Goal: Task Accomplishment & Management: Manage account settings

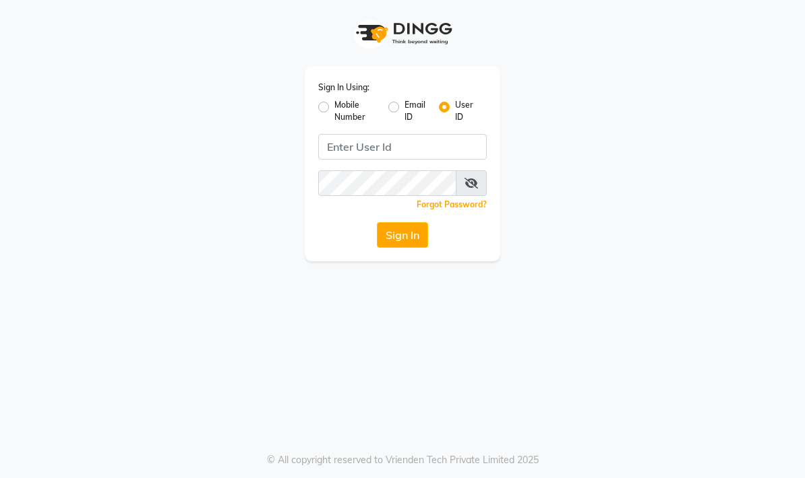
click at [392, 226] on button "Sign In" at bounding box center [402, 235] width 51 height 26
click at [449, 202] on link "Forgot Password?" at bounding box center [451, 204] width 70 height 10
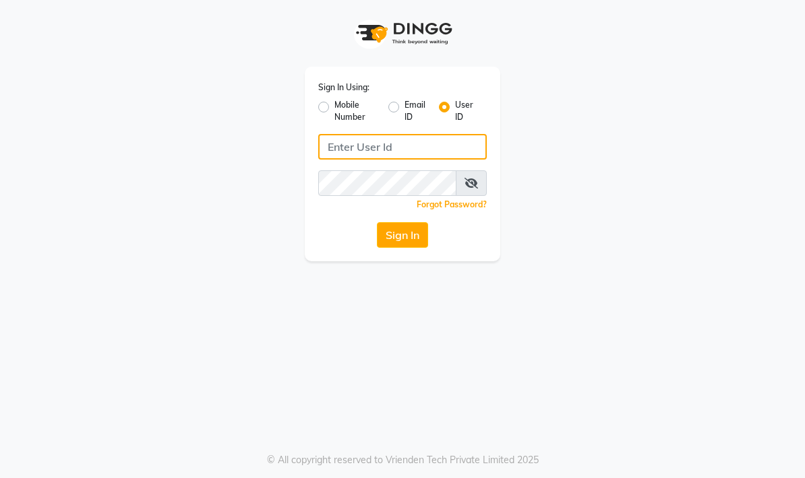
click at [406, 153] on input "Username" at bounding box center [402, 147] width 168 height 26
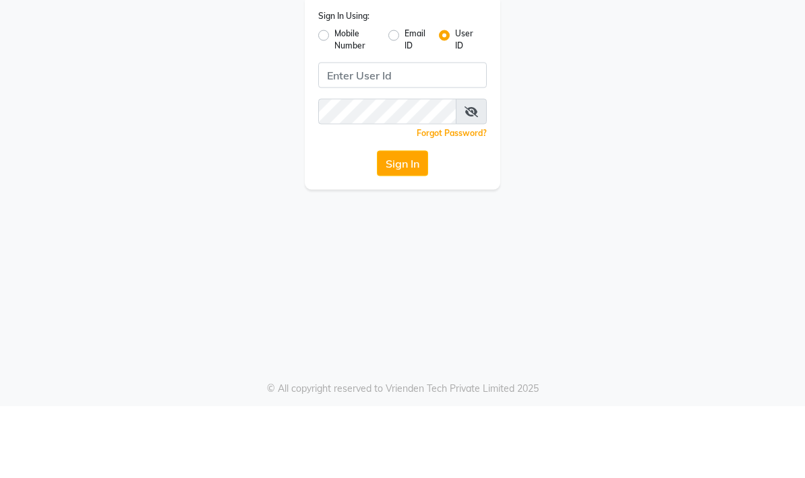
click at [338, 99] on label "Mobile Number" at bounding box center [355, 111] width 43 height 24
click at [338, 99] on input "Mobile Number" at bounding box center [338, 103] width 9 height 9
radio input "true"
radio input "false"
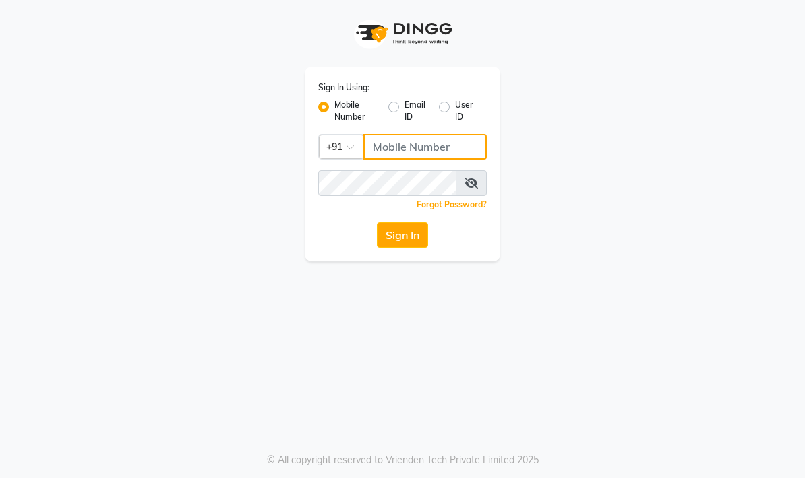
click at [431, 149] on input "Username" at bounding box center [424, 147] width 123 height 26
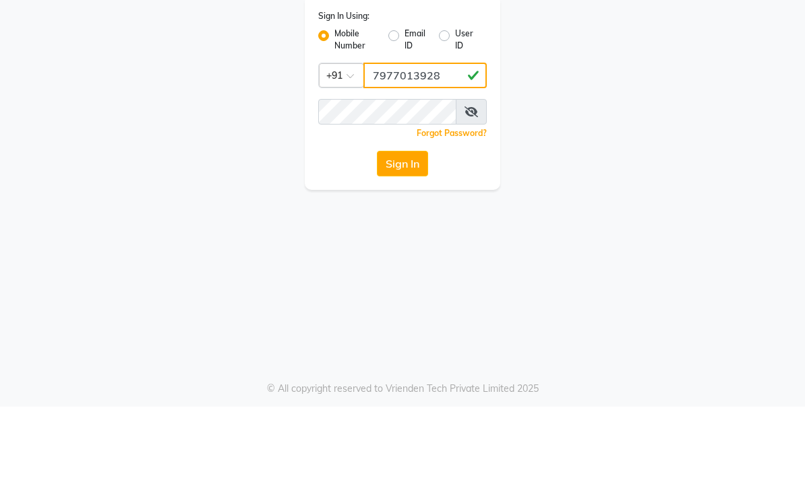
type input "7977013928"
click at [534, 129] on div "Sign In Using: Mobile Number Email ID User ID Country Code × [PHONE_NUMBER] Rem…" at bounding box center [402, 130] width 647 height 261
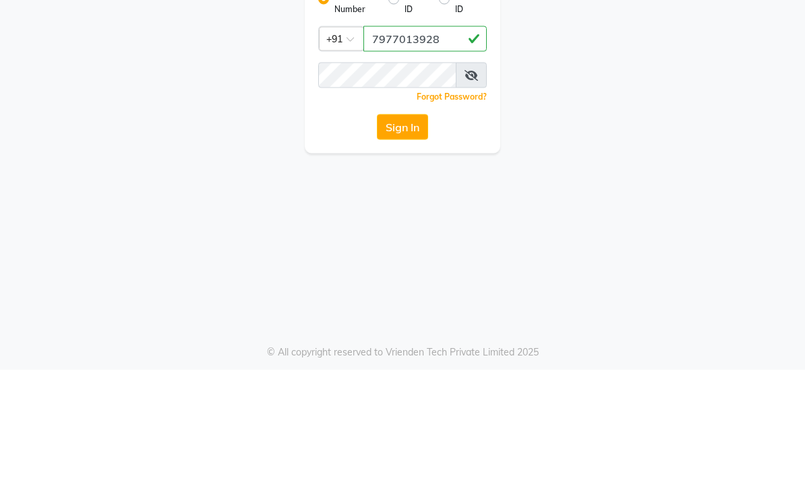
click at [405, 222] on button "Sign In" at bounding box center [402, 235] width 51 height 26
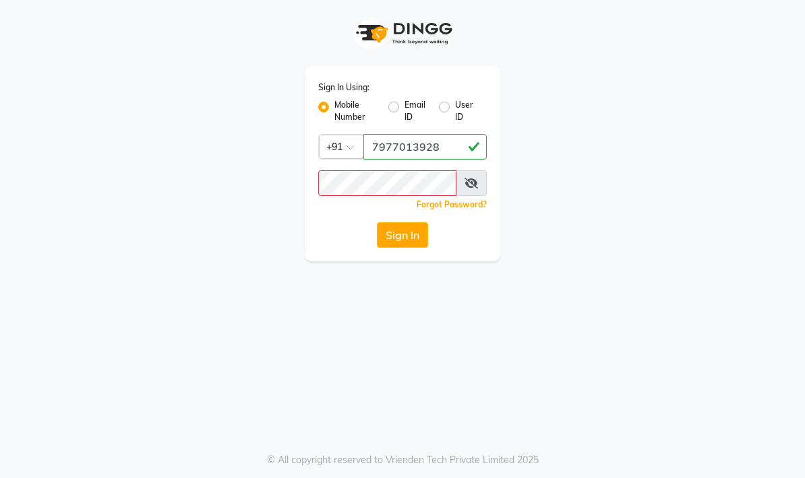
click at [408, 232] on button "Sign In" at bounding box center [402, 235] width 51 height 26
click at [621, 130] on div "Sign In Using: Mobile Number Email ID User ID Country Code × [PHONE_NUMBER] Rem…" at bounding box center [402, 130] width 647 height 261
click at [472, 201] on link "Forgot Password?" at bounding box center [451, 204] width 70 height 10
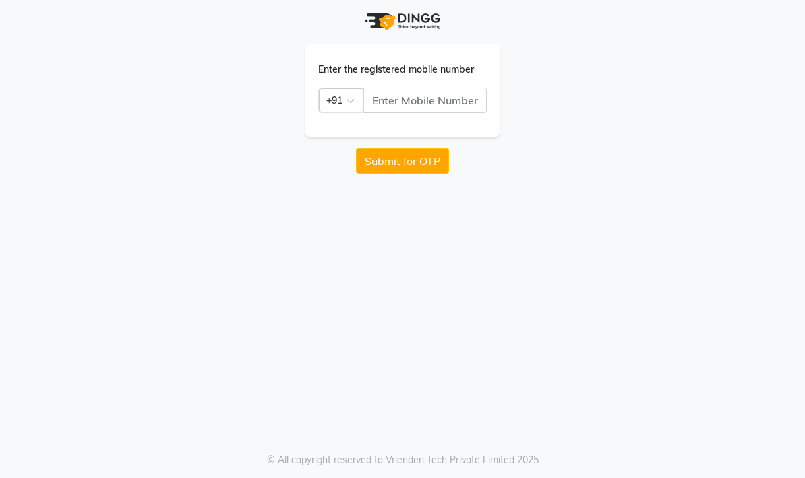
click at [430, 161] on button "Submit for OTP" at bounding box center [402, 161] width 93 height 26
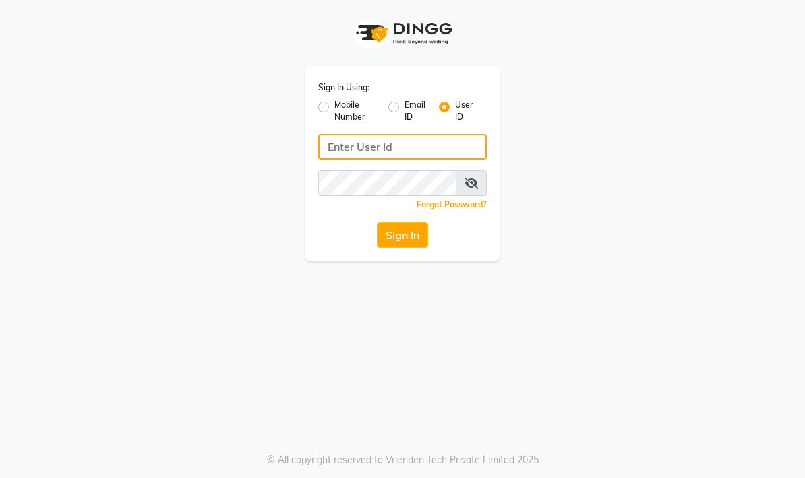
click at [443, 149] on input "Username" at bounding box center [402, 147] width 168 height 26
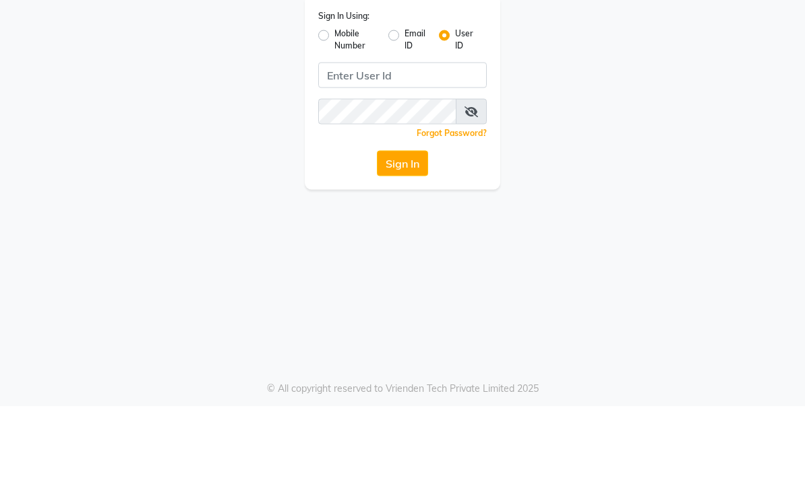
click at [334, 99] on label "Mobile Number" at bounding box center [355, 111] width 43 height 24
click at [334, 99] on input "Mobile Number" at bounding box center [338, 103] width 9 height 9
radio input "true"
radio input "false"
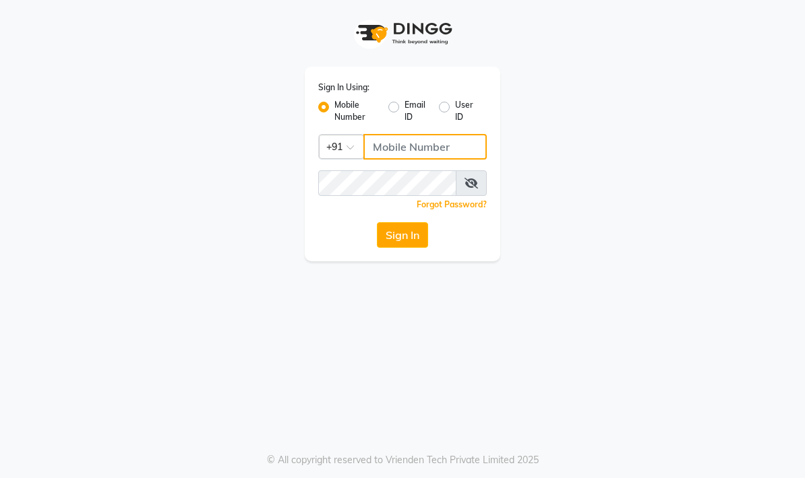
click at [417, 148] on input "Username" at bounding box center [424, 147] width 123 height 26
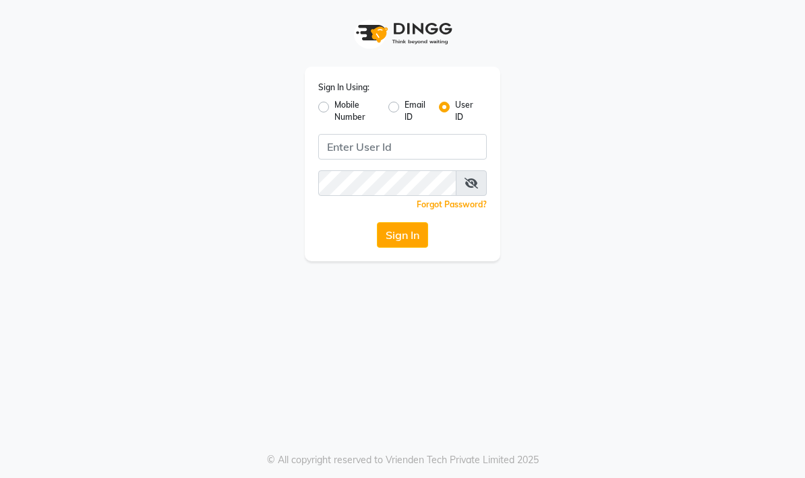
click at [707, 115] on div "Sign In Using: Mobile Number Email ID User ID Remember me Forgot Password? Sign…" at bounding box center [402, 130] width 647 height 261
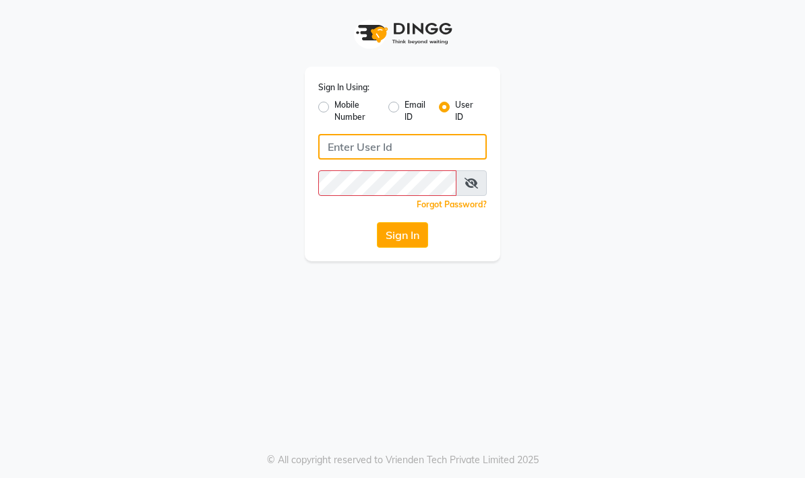
click at [437, 152] on input "Username" at bounding box center [402, 147] width 168 height 26
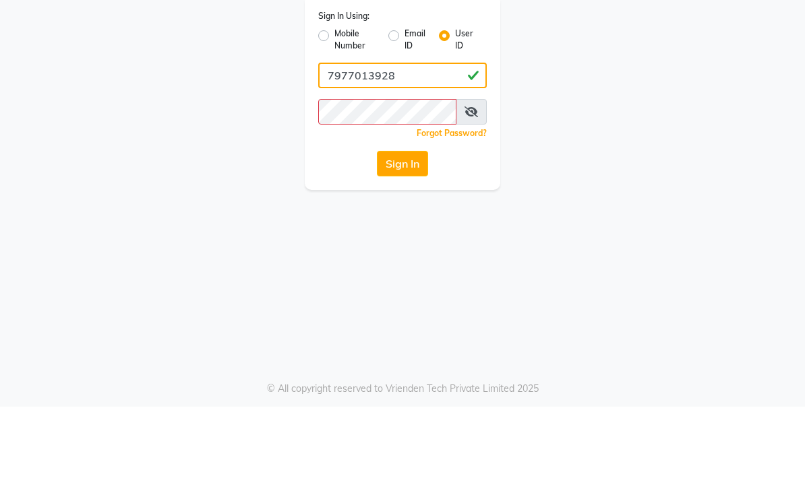
type input "7977013928"
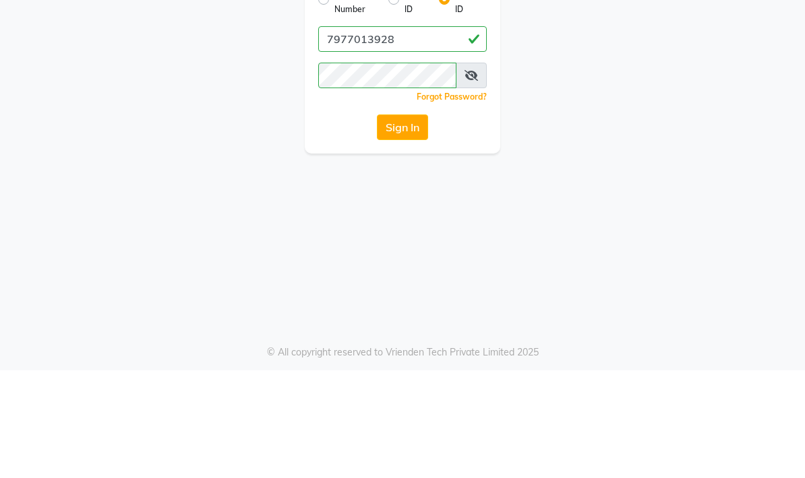
click at [471, 178] on icon at bounding box center [470, 183] width 13 height 11
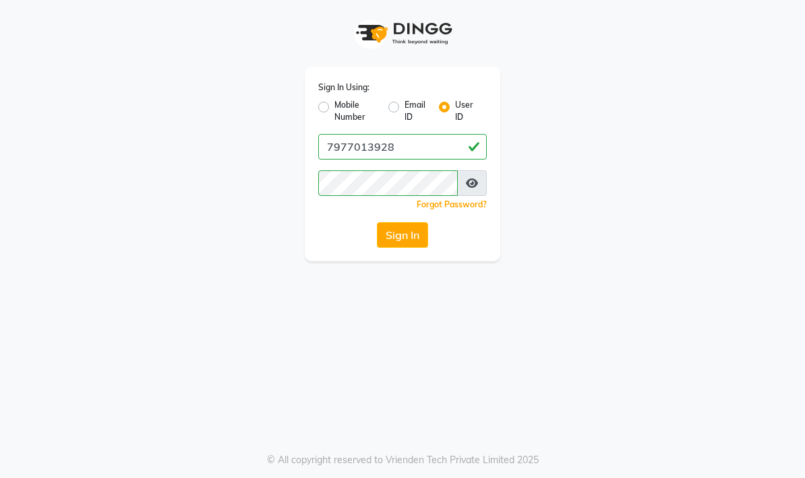
click at [477, 188] on icon at bounding box center [472, 183] width 12 height 11
click at [463, 189] on span at bounding box center [471, 183] width 31 height 26
click at [485, 183] on span at bounding box center [471, 183] width 31 height 26
click at [477, 178] on icon at bounding box center [470, 183] width 13 height 11
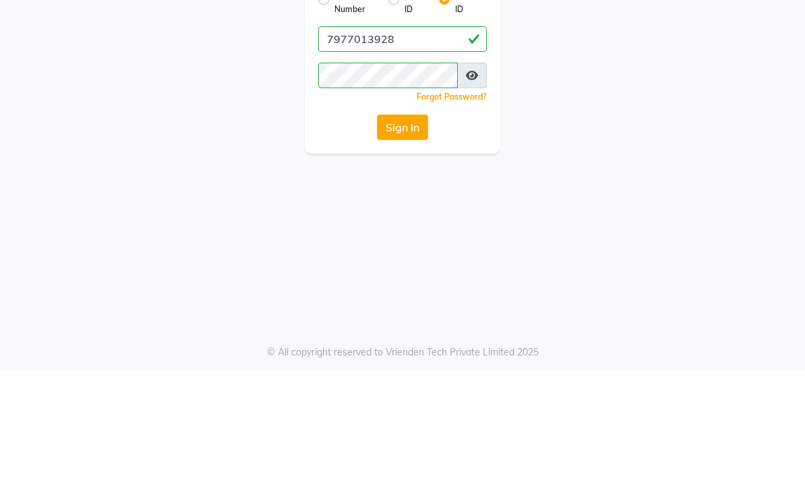
click at [414, 222] on button "Sign In" at bounding box center [402, 235] width 51 height 26
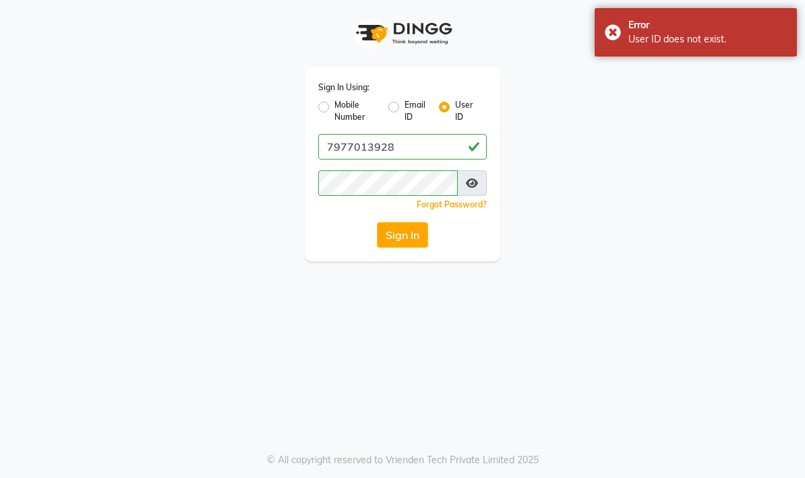
click at [416, 246] on button "Sign In" at bounding box center [402, 235] width 51 height 26
click at [467, 208] on link "Forgot Password?" at bounding box center [451, 204] width 70 height 10
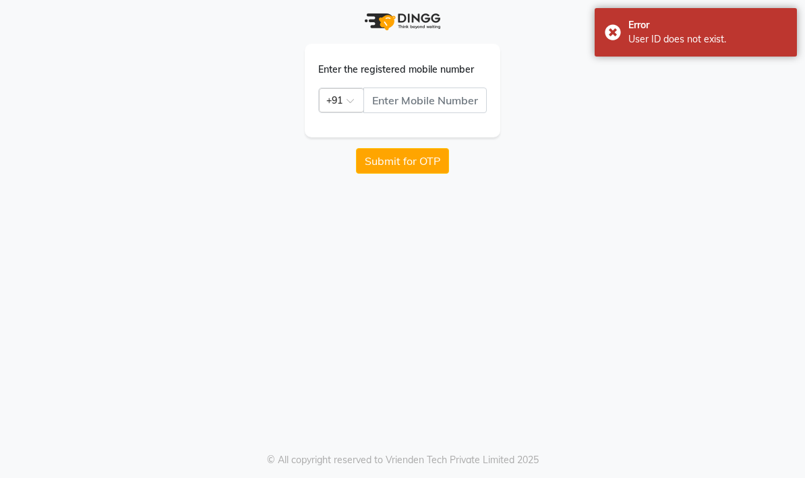
click at [435, 170] on button "Submit for OTP" at bounding box center [402, 161] width 93 height 26
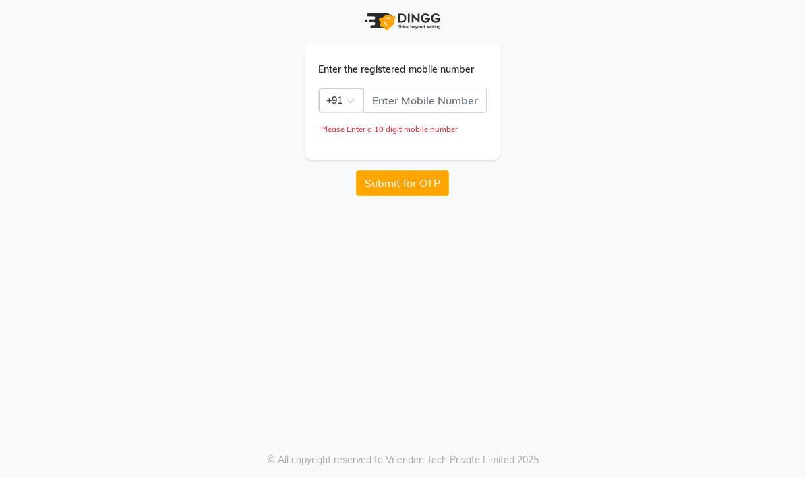
click at [417, 181] on button "Submit for OTP" at bounding box center [402, 183] width 93 height 26
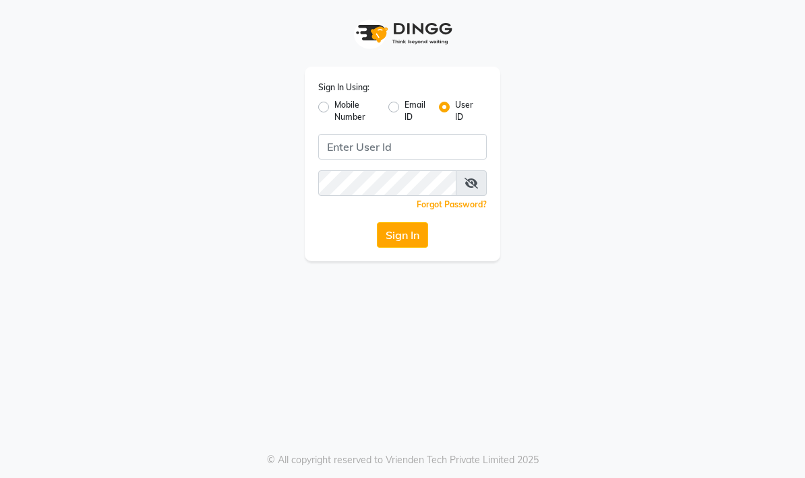
click at [478, 205] on link "Forgot Password?" at bounding box center [451, 204] width 70 height 10
click at [338, 127] on div "Sign In Using: Mobile Number Email ID User ID Remember me Forgot Password? Sign…" at bounding box center [402, 164] width 195 height 195
click at [348, 112] on label "Mobile Number" at bounding box center [355, 111] width 43 height 24
click at [343, 108] on input "Mobile Number" at bounding box center [338, 103] width 9 height 9
radio input "true"
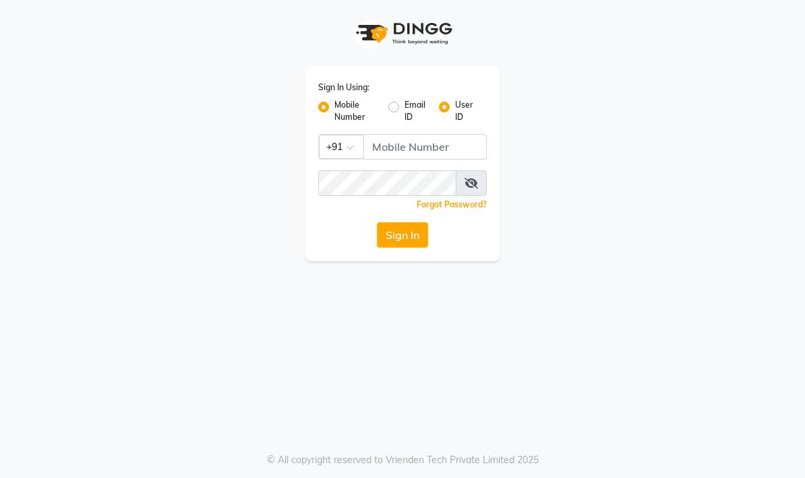
radio input "false"
click at [415, 245] on button "Sign In" at bounding box center [402, 235] width 51 height 26
click at [490, 192] on div "Sign In Using: Mobile Number Email ID User ID Country Code × +91 Remember me Fo…" at bounding box center [402, 164] width 195 height 195
click at [787, 313] on div "Sign In Using: Mobile Number Email ID User ID Country Code × +91 Remember me Fo…" at bounding box center [402, 239] width 805 height 478
click at [732, 287] on div "Sign In Using: Mobile Number Email ID User ID Country Code × +91 Remember me Fo…" at bounding box center [402, 239] width 805 height 478
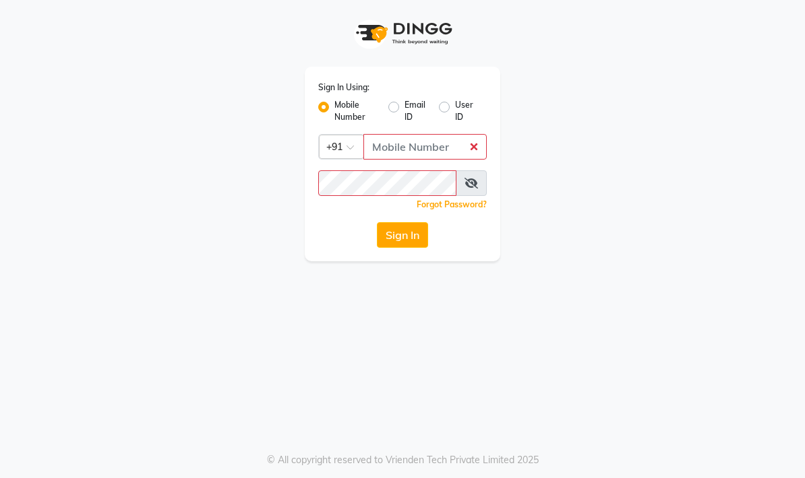
click at [404, 106] on label "Email ID" at bounding box center [415, 111] width 23 height 24
click at [404, 106] on input "Email ID" at bounding box center [408, 103] width 9 height 9
radio input "true"
radio input "false"
click at [456, 109] on label "User ID" at bounding box center [465, 111] width 21 height 24
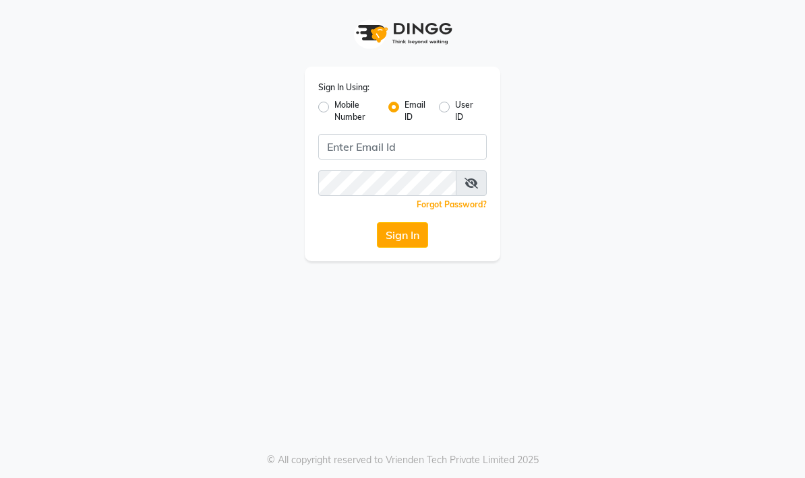
click at [456, 108] on input "User ID" at bounding box center [459, 103] width 9 height 9
radio input "true"
radio input "false"
click at [350, 118] on label "Mobile Number" at bounding box center [355, 111] width 43 height 24
click at [343, 108] on input "Mobile Number" at bounding box center [338, 103] width 9 height 9
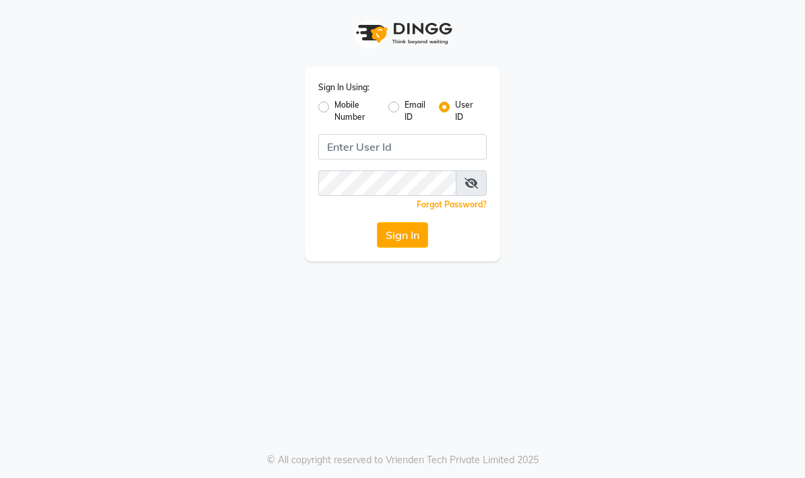
radio input "true"
radio input "false"
click at [414, 158] on input "Username" at bounding box center [424, 147] width 123 height 26
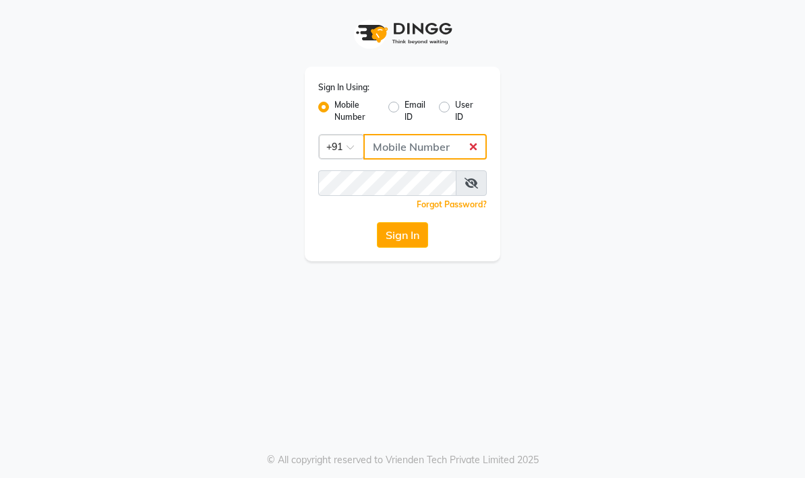
type input "7977013928"
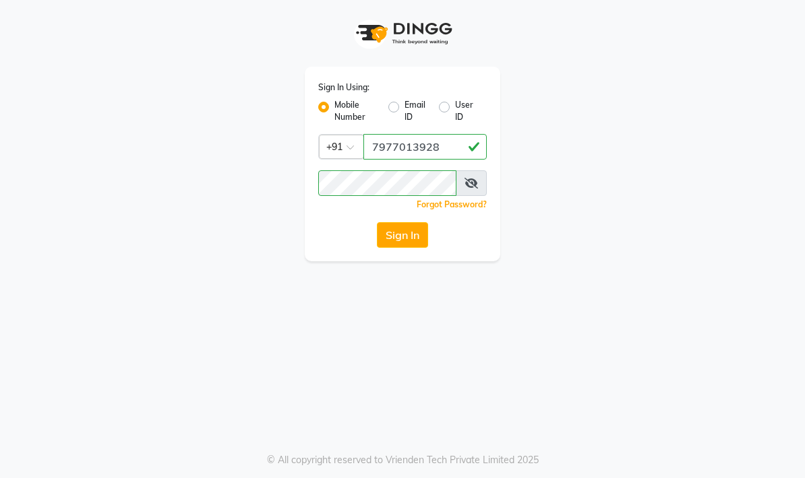
click at [416, 231] on button "Sign In" at bounding box center [402, 235] width 51 height 26
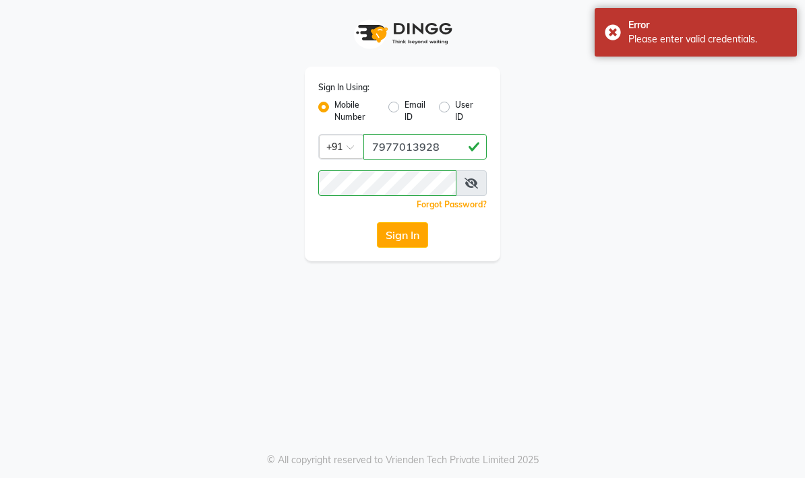
click at [468, 182] on icon at bounding box center [470, 183] width 13 height 11
click at [802, 335] on div "Sign In Using: Mobile Number Email ID User ID Country Code × [PHONE_NUMBER] Rem…" at bounding box center [402, 239] width 805 height 478
click at [402, 233] on button "Sign In" at bounding box center [402, 235] width 51 height 26
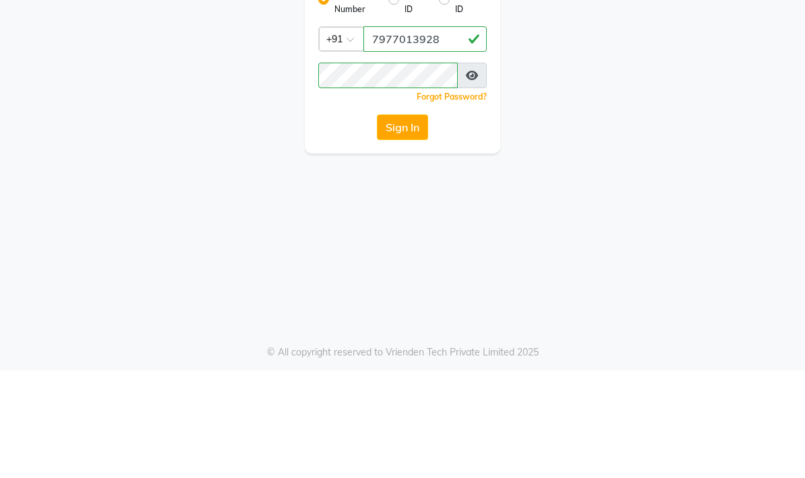
click at [402, 222] on button "Sign In" at bounding box center [402, 235] width 51 height 26
click at [399, 222] on button "Sign In" at bounding box center [402, 235] width 51 height 26
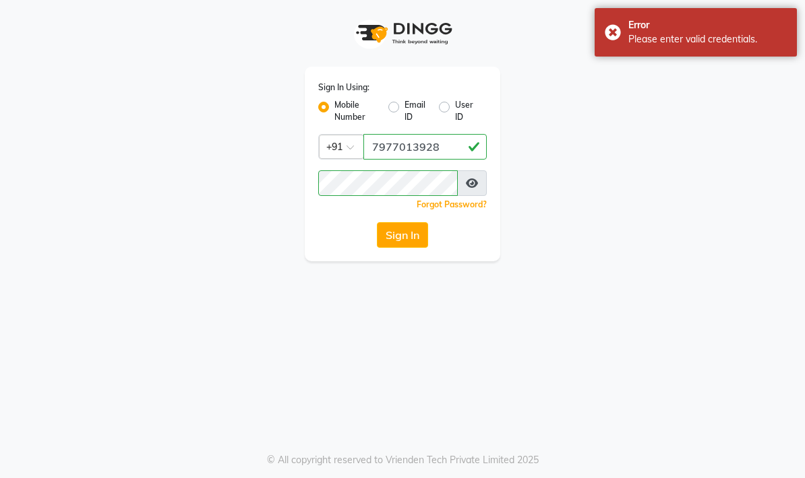
click at [487, 181] on div "Sign In Using: Mobile Number Email ID User ID Country Code × [PHONE_NUMBER] Rem…" at bounding box center [402, 164] width 195 height 195
click at [398, 246] on button "Sign In" at bounding box center [402, 235] width 51 height 26
